Goal: Transaction & Acquisition: Purchase product/service

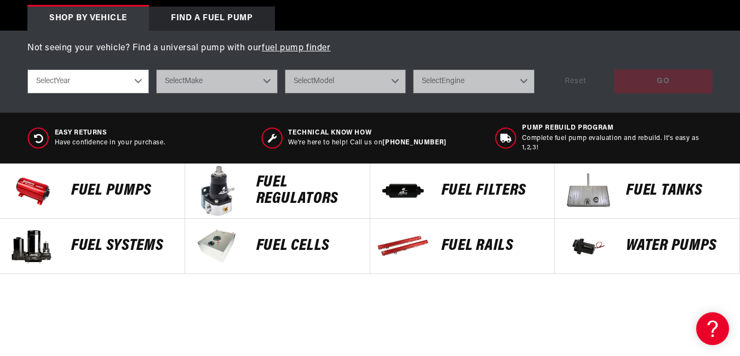
click at [90, 193] on p "Fuel Pumps" at bounding box center [122, 191] width 102 height 16
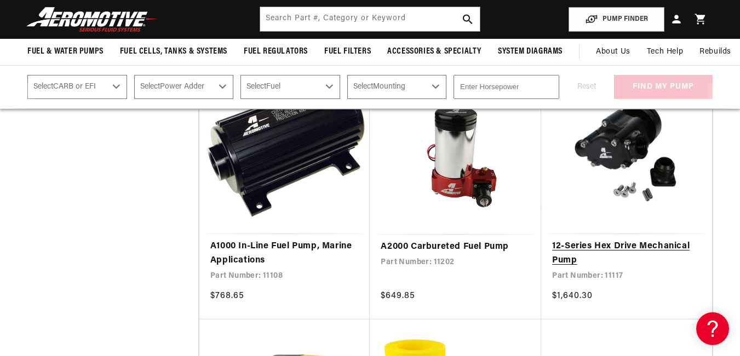
scroll to position [1259, 0]
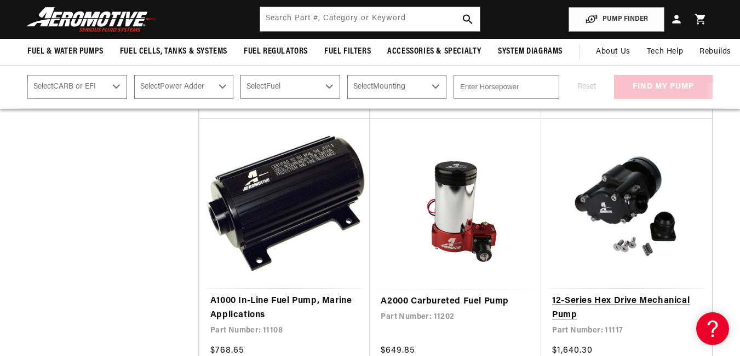
click at [613, 295] on link "12-Series Hex Drive Mechanical Pump" at bounding box center [626, 309] width 149 height 28
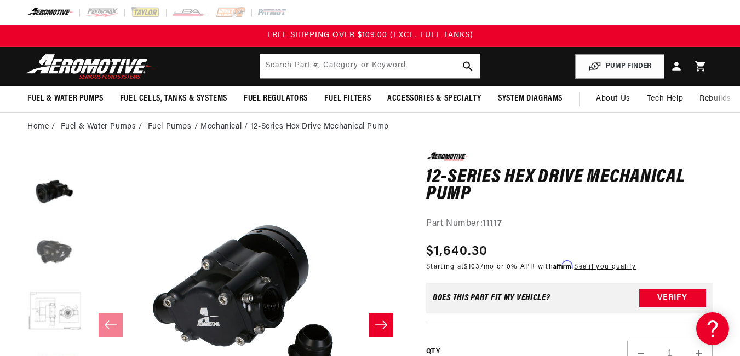
scroll to position [181, 0]
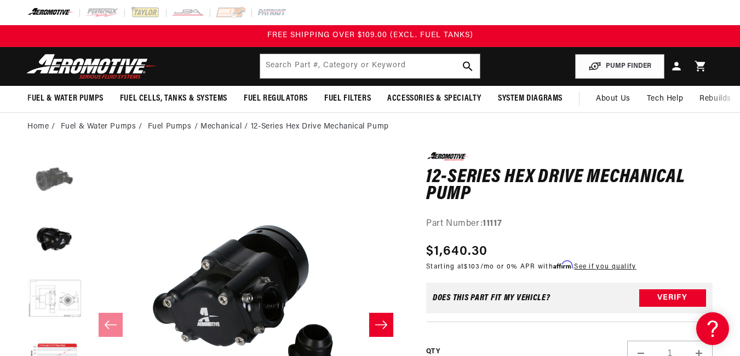
click at [46, 181] on button "Load image 4 in gallery view" at bounding box center [54, 179] width 55 height 55
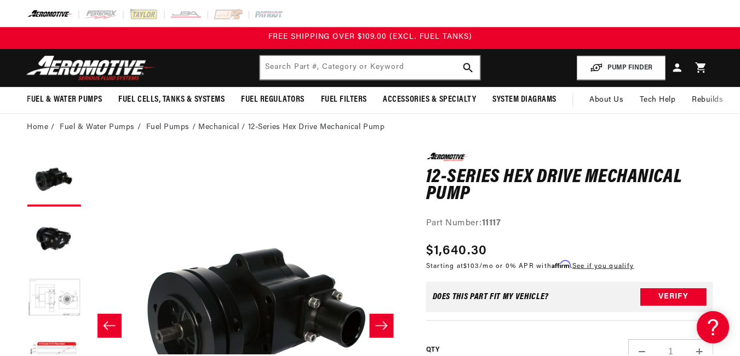
scroll to position [0, 963]
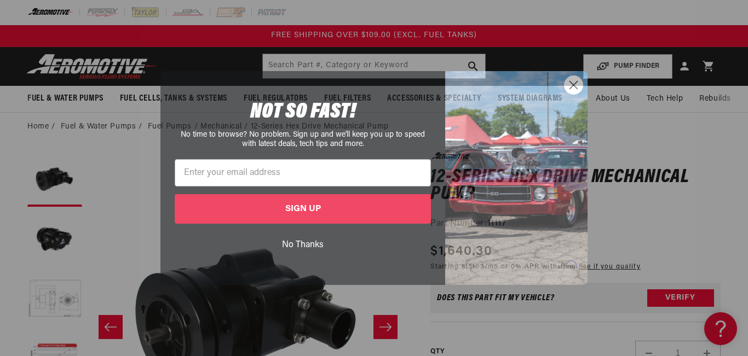
click at [576, 85] on circle "Close dialog" at bounding box center [574, 85] width 18 height 18
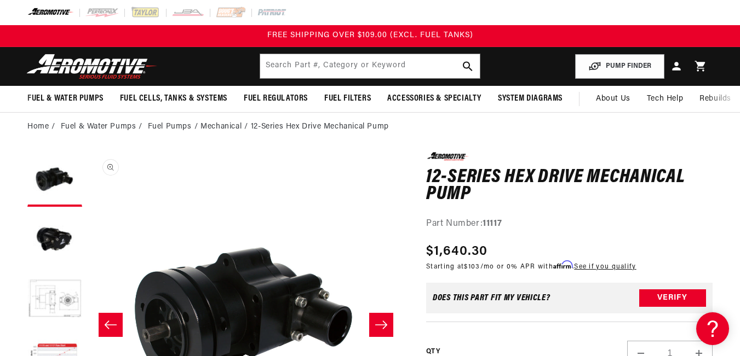
scroll to position [1, 949]
